Goal: Task Accomplishment & Management: Manage account settings

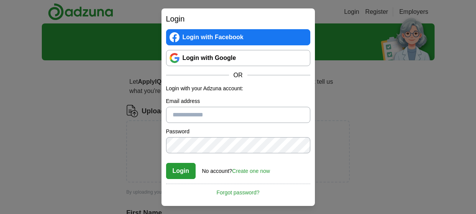
type input "**********"
click at [176, 172] on button "Login" at bounding box center [181, 171] width 30 height 16
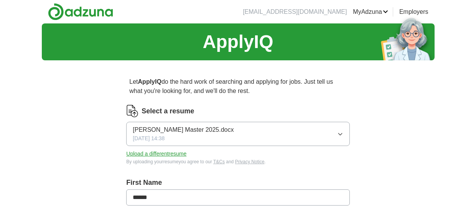
click at [339, 134] on icon "button" at bounding box center [340, 134] width 6 height 6
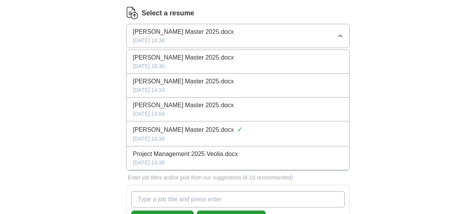
scroll to position [115, 0]
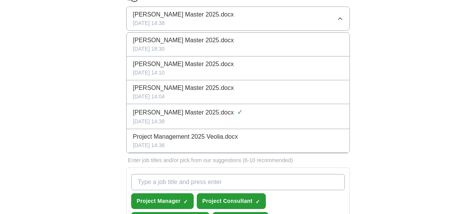
click at [261, 140] on div "Project Management 2025 Veolia.docx" at bounding box center [238, 136] width 210 height 9
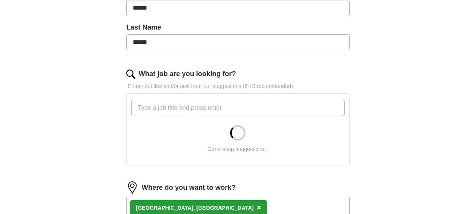
scroll to position [192, 0]
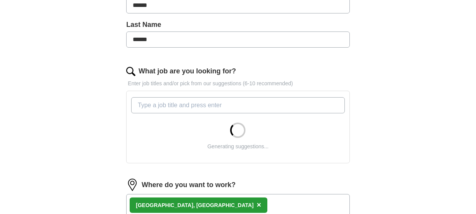
click at [172, 105] on input "What job are you looking for?" at bounding box center [237, 105] width 213 height 16
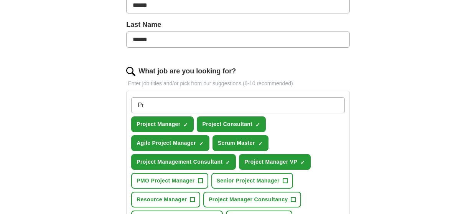
type input "P"
type input "Jira Adminstrator"
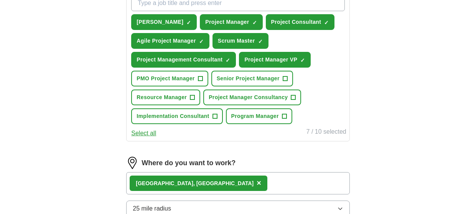
scroll to position [307, 0]
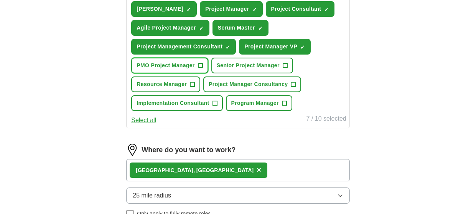
click at [198, 66] on span "+" at bounding box center [200, 66] width 5 height 6
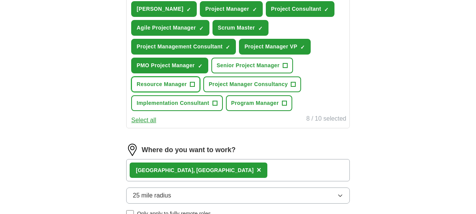
click at [190, 83] on span "+" at bounding box center [192, 84] width 5 height 6
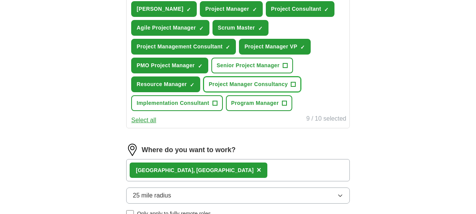
click at [293, 82] on span "+" at bounding box center [293, 84] width 5 height 6
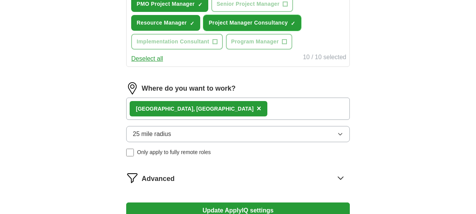
scroll to position [384, 0]
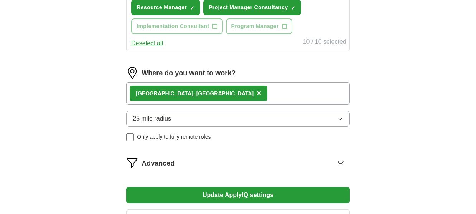
click at [209, 91] on div "Jersey City, NJ ×" at bounding box center [237, 93] width 223 height 22
click at [222, 93] on div "Jersey City, NJ ×" at bounding box center [237, 93] width 223 height 22
click at [218, 93] on div "Jersey City, NJ ×" at bounding box center [237, 93] width 223 height 22
drag, startPoint x: 218, startPoint y: 93, endPoint x: 207, endPoint y: 95, distance: 11.0
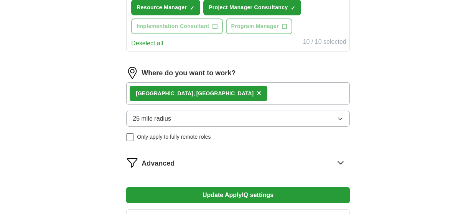
click at [207, 95] on div "Jersey City, NJ ×" at bounding box center [237, 93] width 223 height 22
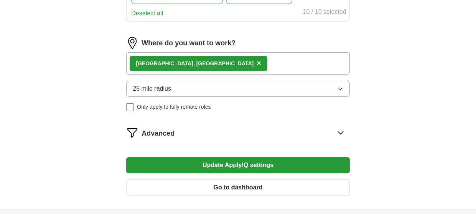
scroll to position [448, 0]
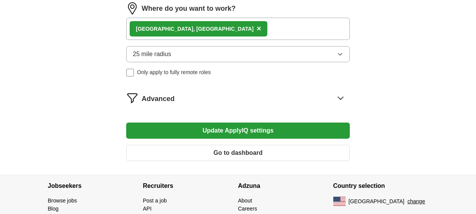
click at [233, 131] on button "Update ApplyIQ settings" at bounding box center [237, 130] width 223 height 16
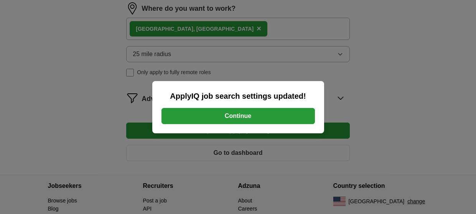
click at [231, 113] on button "Continue" at bounding box center [239, 116] width 154 height 16
